Goal: Task Accomplishment & Management: Manage account settings

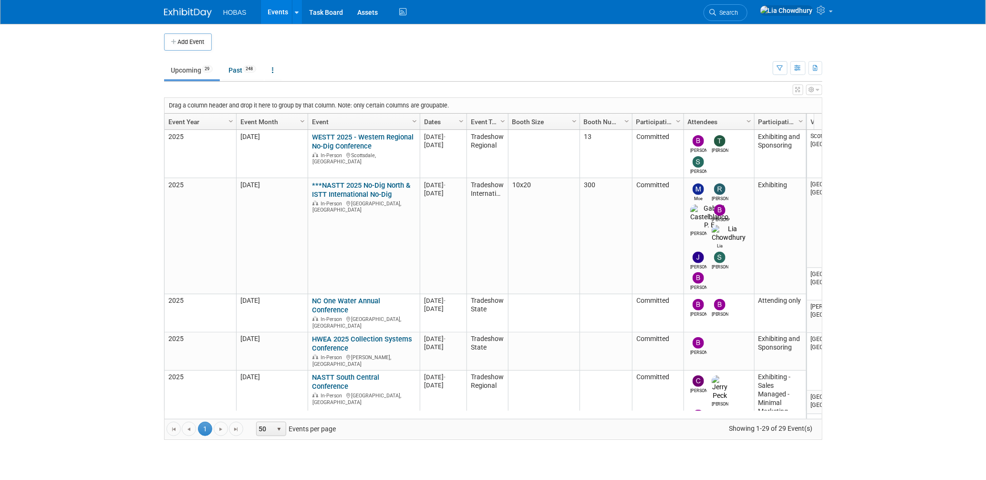
click at [373, 190] on link "***NASTT 2025 No-Dig North & ISTT International No-Dig" at bounding box center [361, 190] width 98 height 18
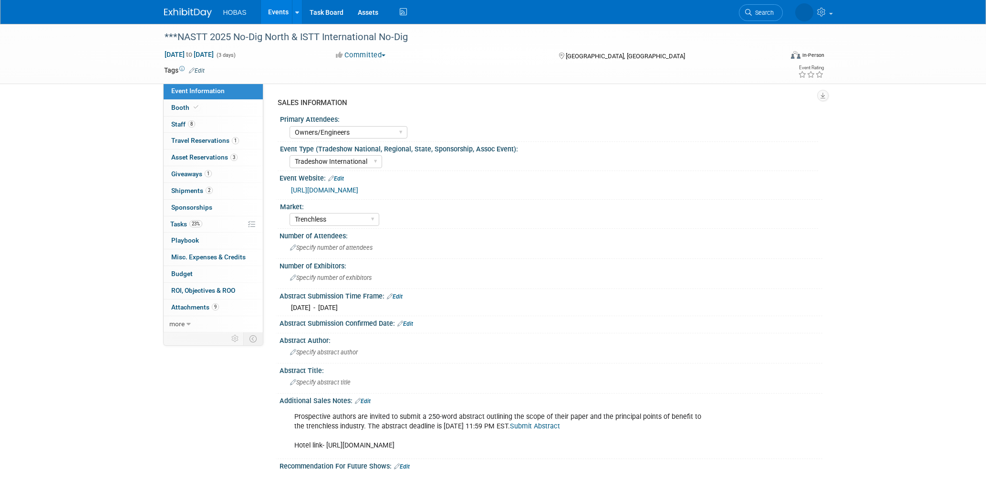
select select "Owners/Engineers"
select select "Tradeshow International"
select select "Trenchless"
select select "Exhibiting"
click at [206, 157] on span "Asset Reservations 3" at bounding box center [204, 157] width 66 height 8
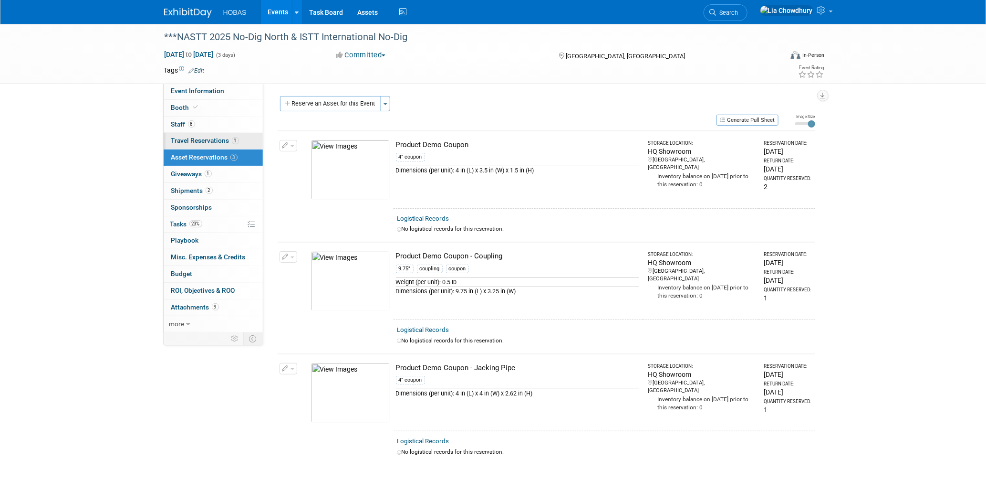
click at [198, 136] on span "Travel Reservations 1" at bounding box center [205, 140] width 68 height 8
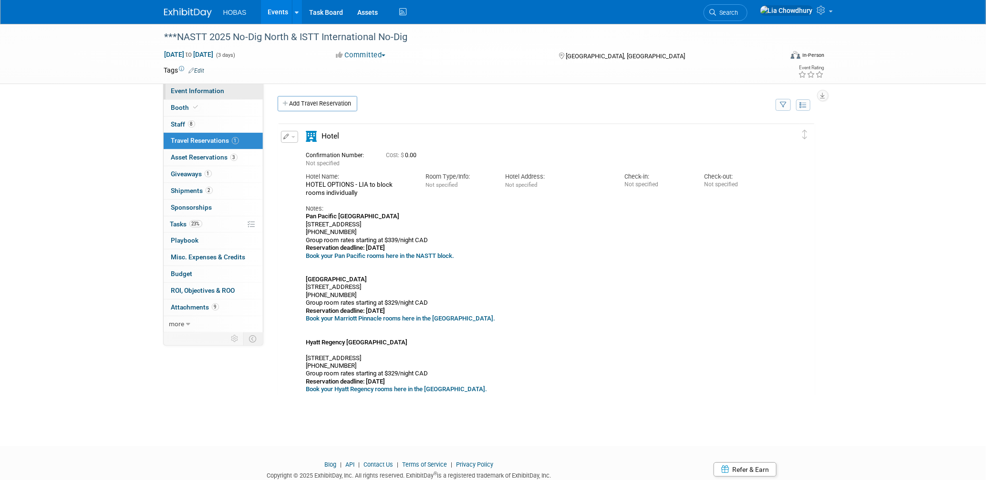
click at [185, 90] on span "Event Information" at bounding box center [197, 91] width 53 height 8
select select "Owners/Engineers"
select select "Tradeshow International"
select select "Trenchless"
select select "Exhibiting"
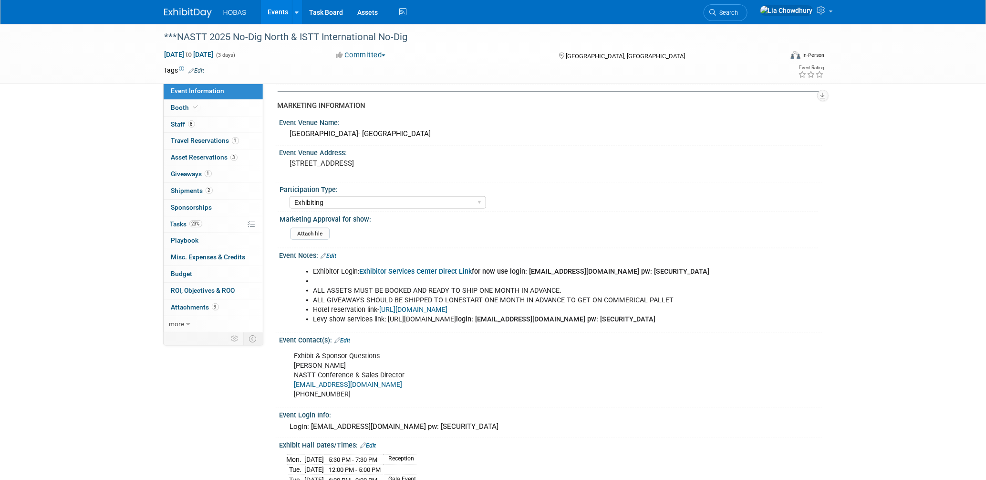
scroll to position [583, 0]
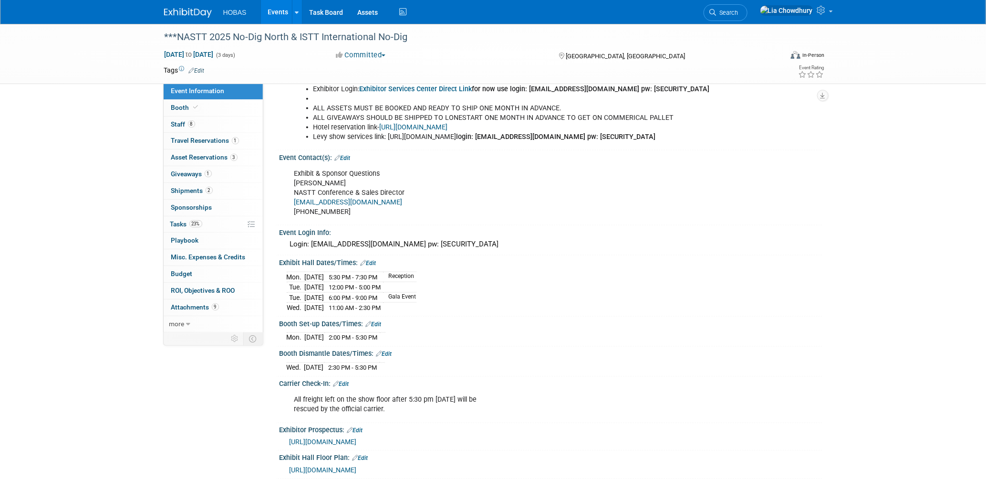
click at [268, 11] on link "Events" at bounding box center [278, 12] width 35 height 24
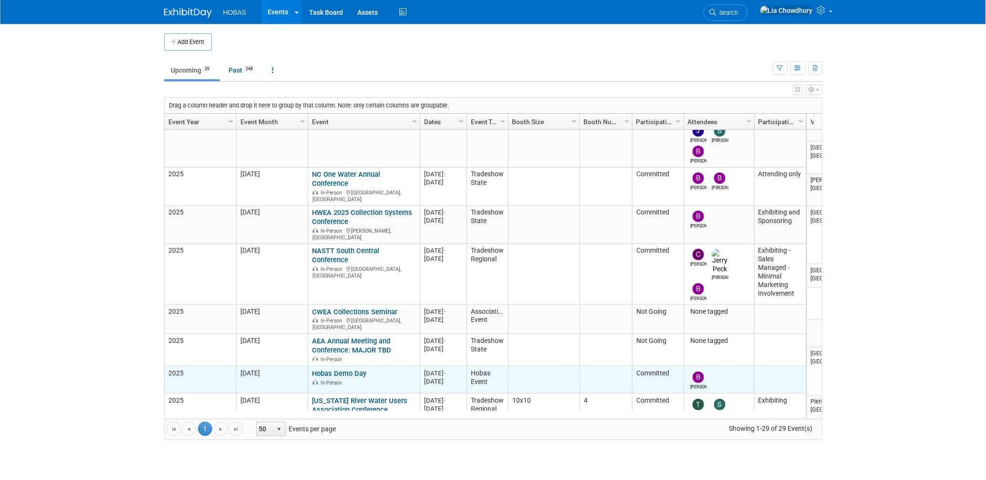
scroll to position [253, 0]
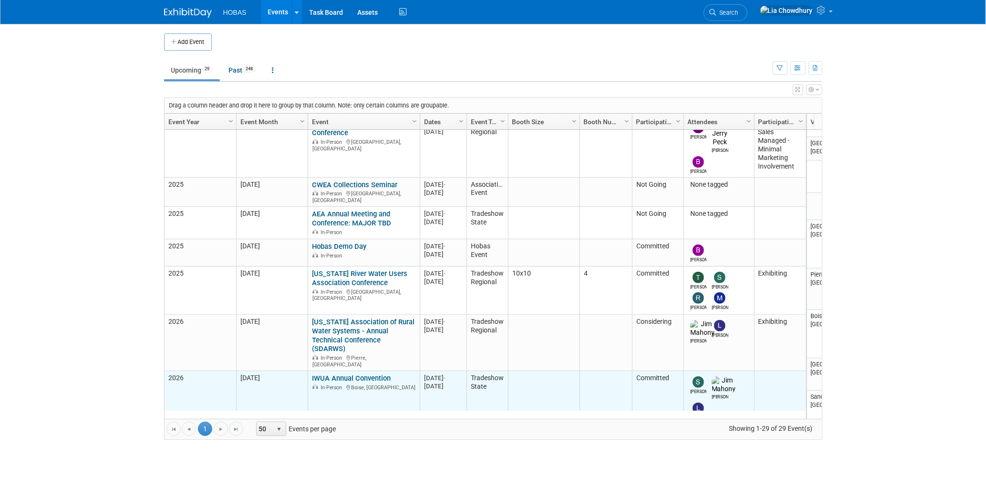
click at [359, 374] on link "IWUA Annual Convention" at bounding box center [351, 378] width 79 height 9
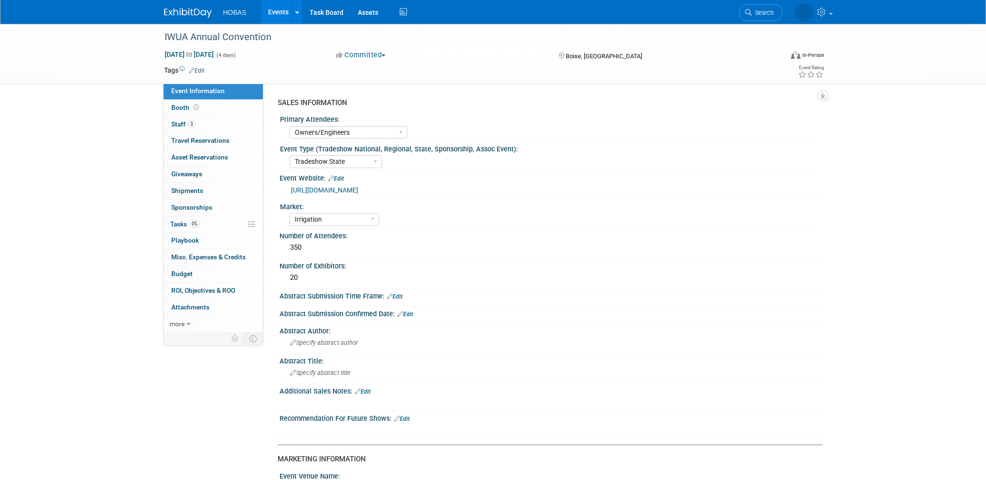
select select "Owners/Engineers"
select select "Tradeshow State"
select select "Irrigation"
click at [358, 186] on link "[URL][DOMAIN_NAME]" at bounding box center [324, 190] width 67 height 8
click at [280, 14] on link "Events" at bounding box center [278, 12] width 35 height 24
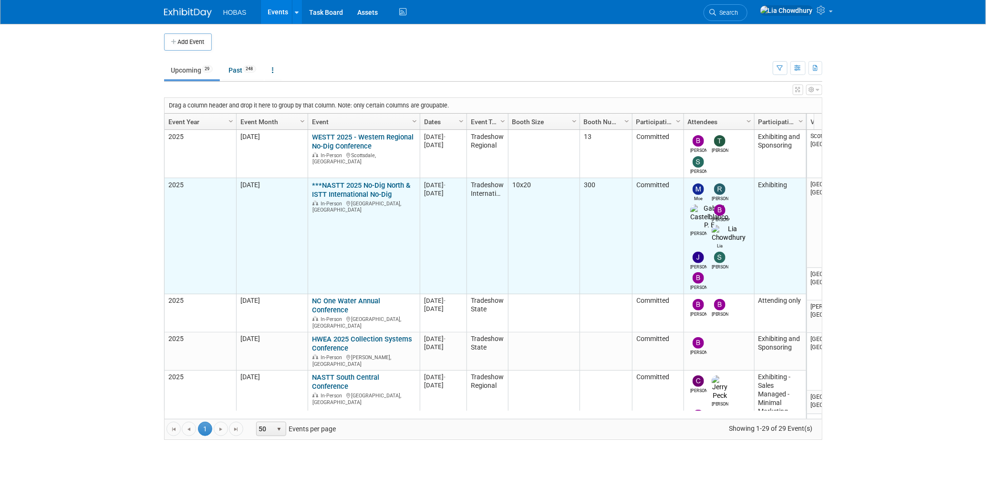
click at [340, 188] on link "***NASTT 2025 No-Dig North & ISTT International No-Dig" at bounding box center [361, 190] width 98 height 18
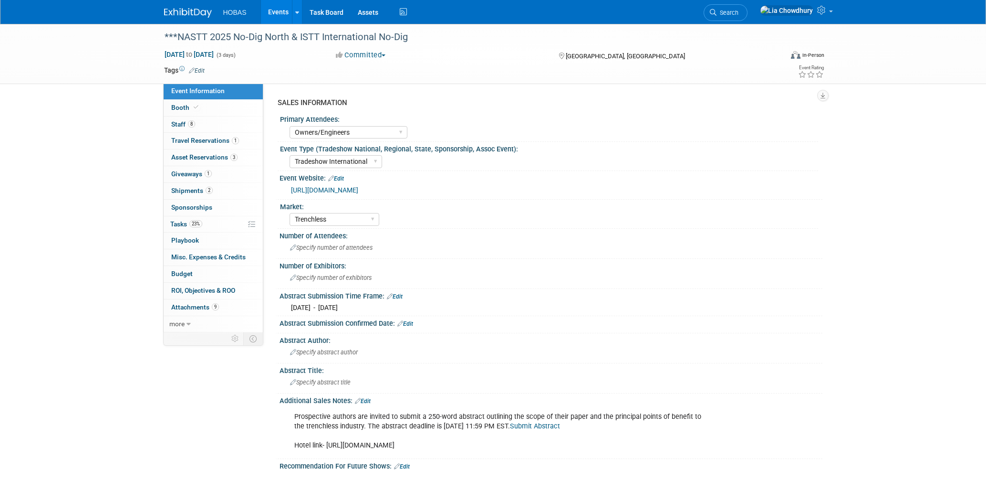
select select "Owners/Engineers"
select select "Tradeshow International"
select select "Trenchless"
select select "Exhibiting"
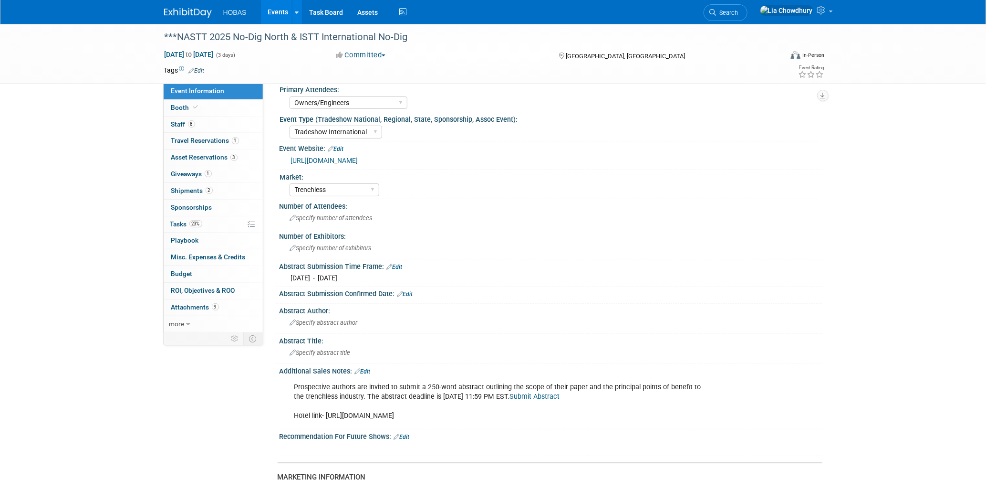
scroll to position [53, 0]
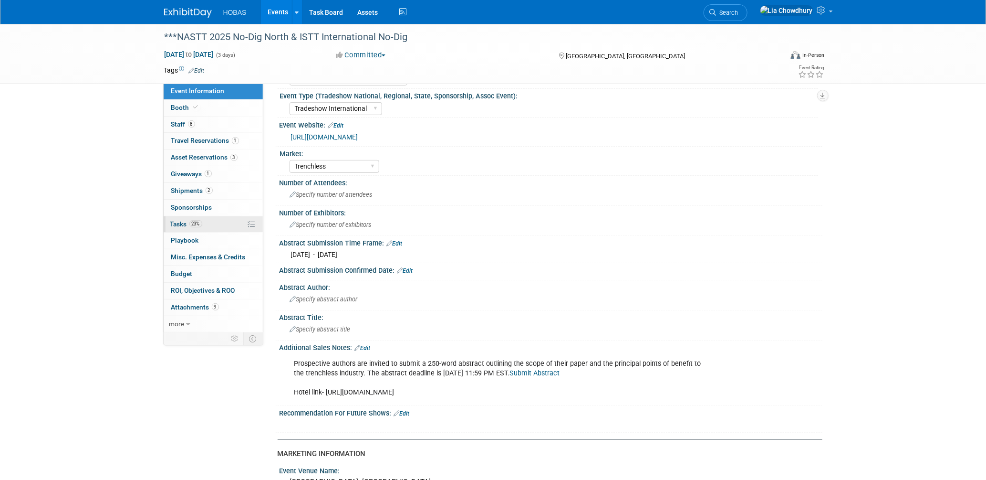
click at [177, 219] on link "23% Tasks 23%" at bounding box center [213, 224] width 99 height 16
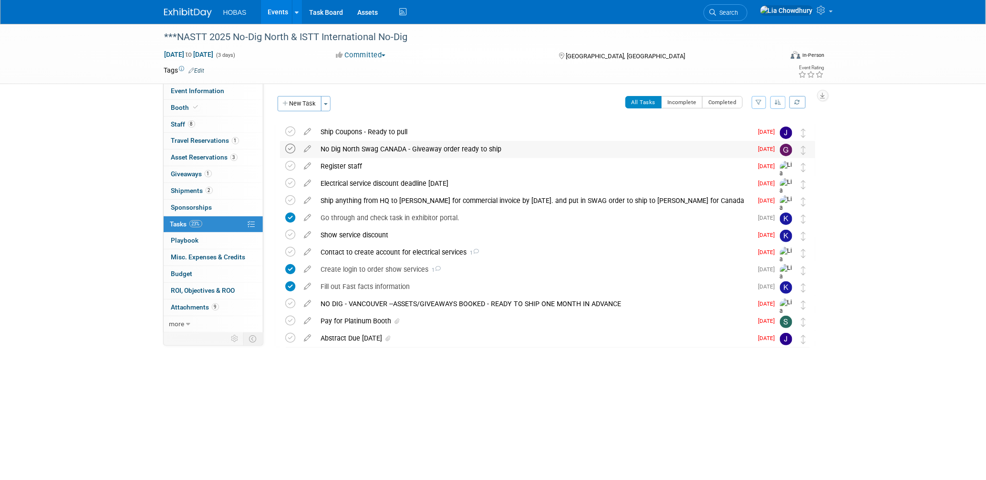
click at [293, 148] on icon at bounding box center [291, 149] width 10 height 10
click at [292, 164] on icon at bounding box center [291, 166] width 10 height 10
click at [290, 250] on icon at bounding box center [291, 252] width 10 height 10
click at [292, 199] on icon at bounding box center [291, 200] width 10 height 10
click at [292, 181] on icon at bounding box center [291, 183] width 10 height 10
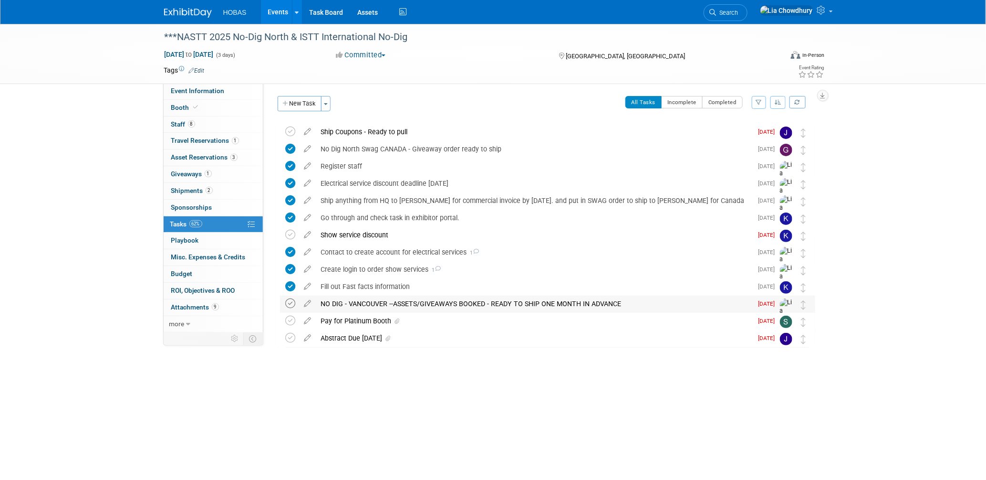
click at [287, 302] on icon at bounding box center [291, 303] width 10 height 10
click at [293, 317] on icon at bounding box center [291, 320] width 10 height 10
click at [307, 336] on icon at bounding box center [308, 336] width 17 height 12
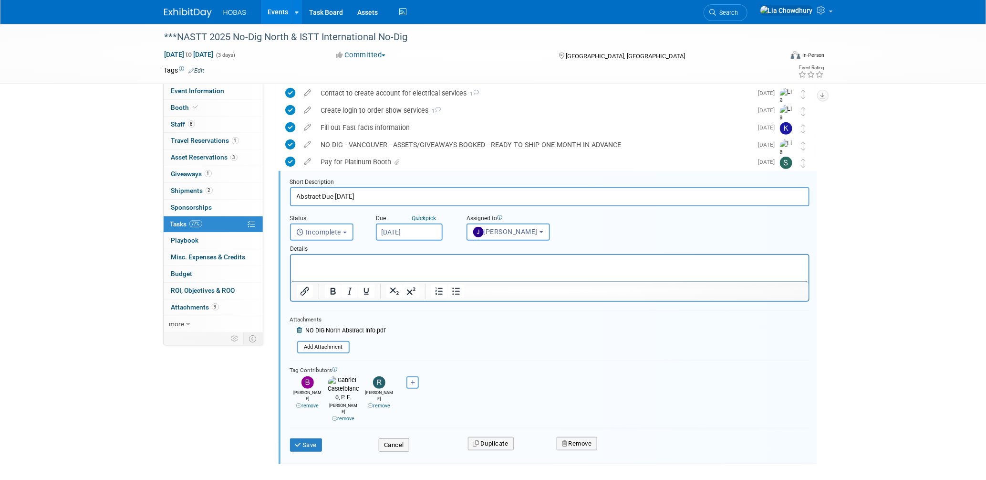
scroll to position [180, 0]
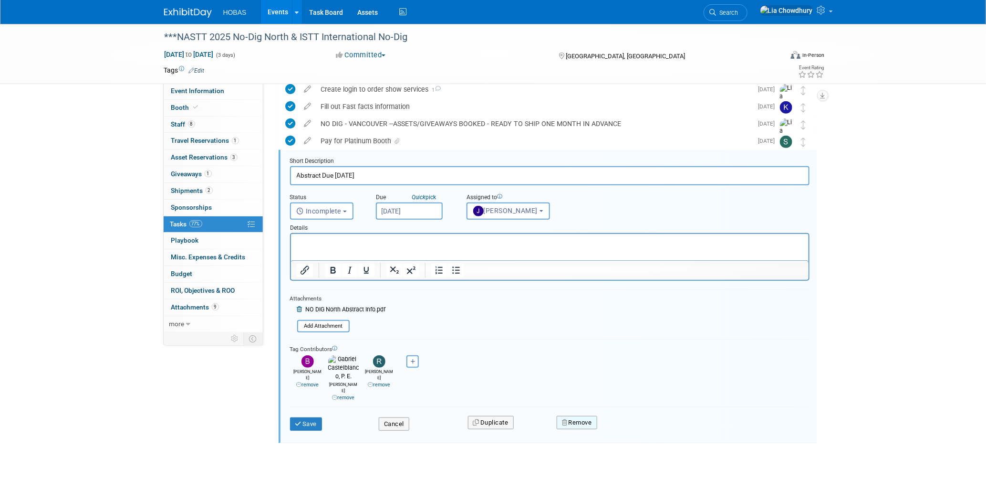
click at [592, 416] on button "Remove" at bounding box center [577, 422] width 41 height 13
click at [634, 422] on link "Yes" at bounding box center [631, 429] width 28 height 15
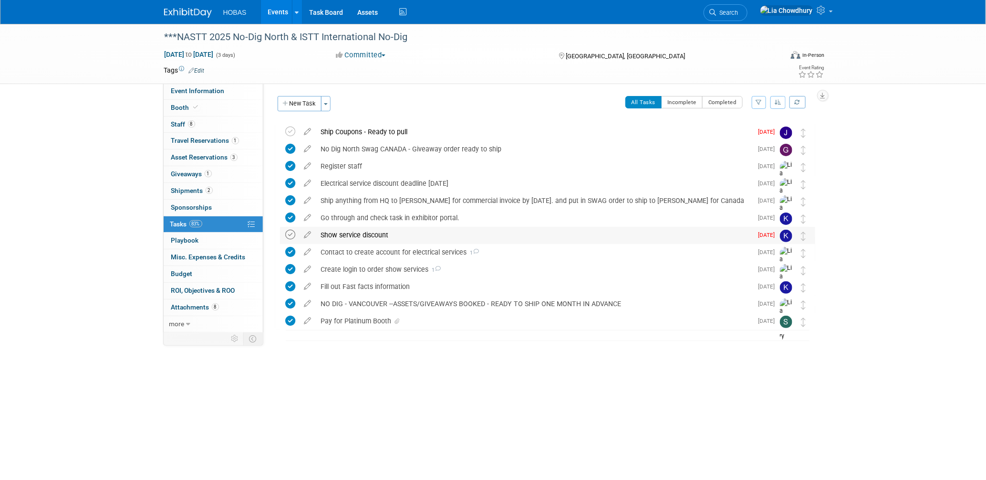
click at [292, 236] on icon at bounding box center [291, 235] width 10 height 10
click at [203, 307] on span "Attachments 8" at bounding box center [195, 307] width 48 height 8
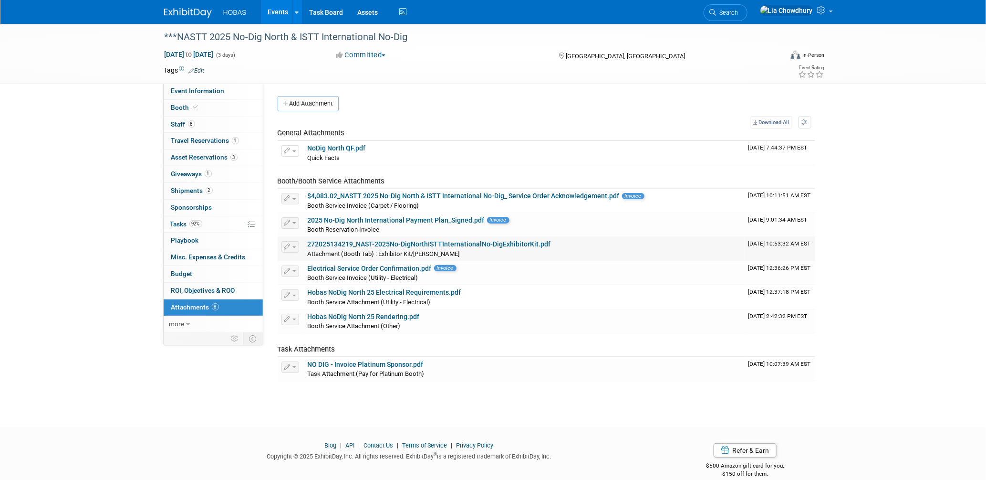
click at [393, 242] on link "272025134219_NAST-2025No-DigNorthISTTInternationalNo-DigExhibitorKit.pdf" at bounding box center [429, 244] width 243 height 8
